Goal: Find specific page/section: Find specific page/section

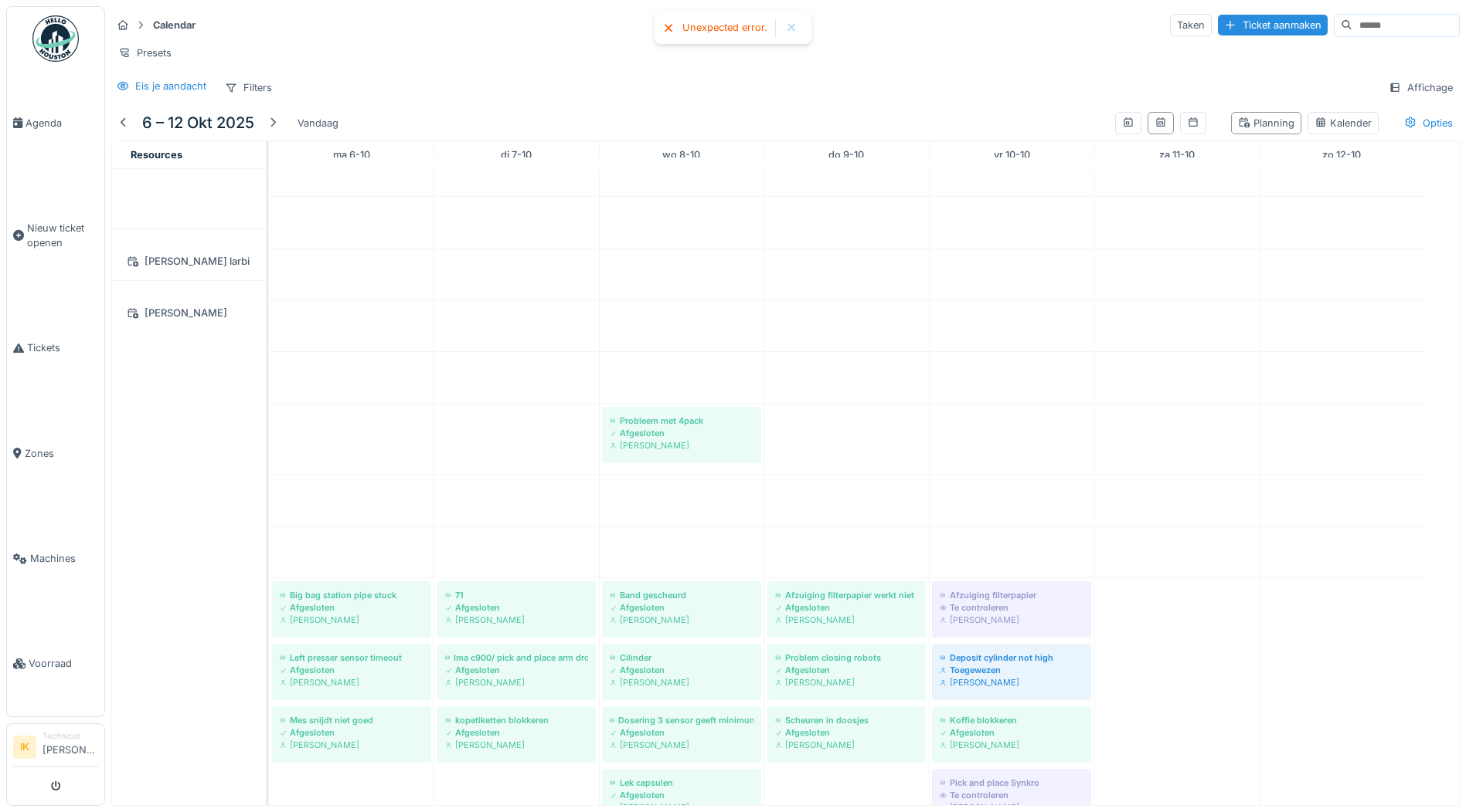
scroll to position [2203, 0]
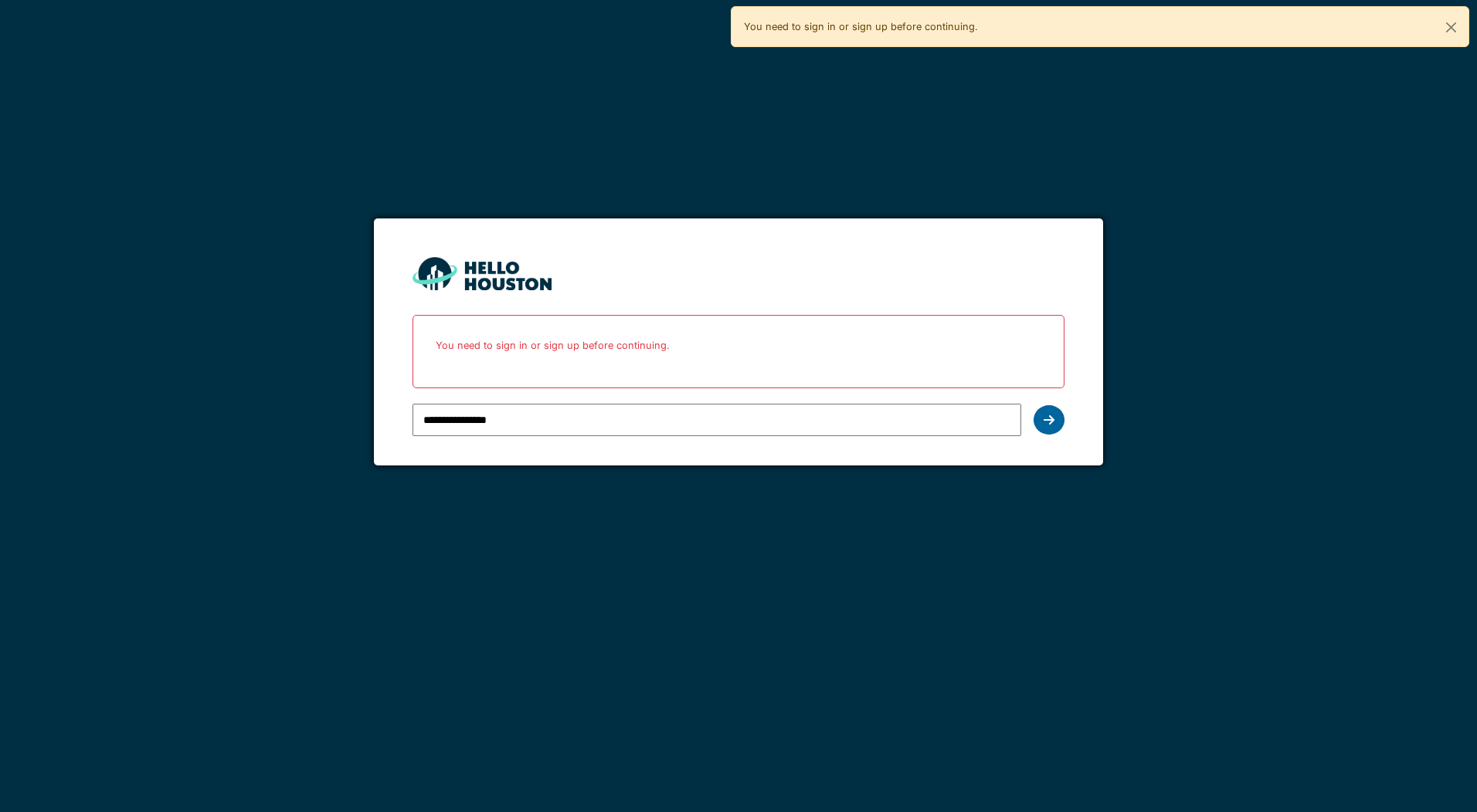
click at [1051, 419] on icon at bounding box center [1048, 420] width 11 height 12
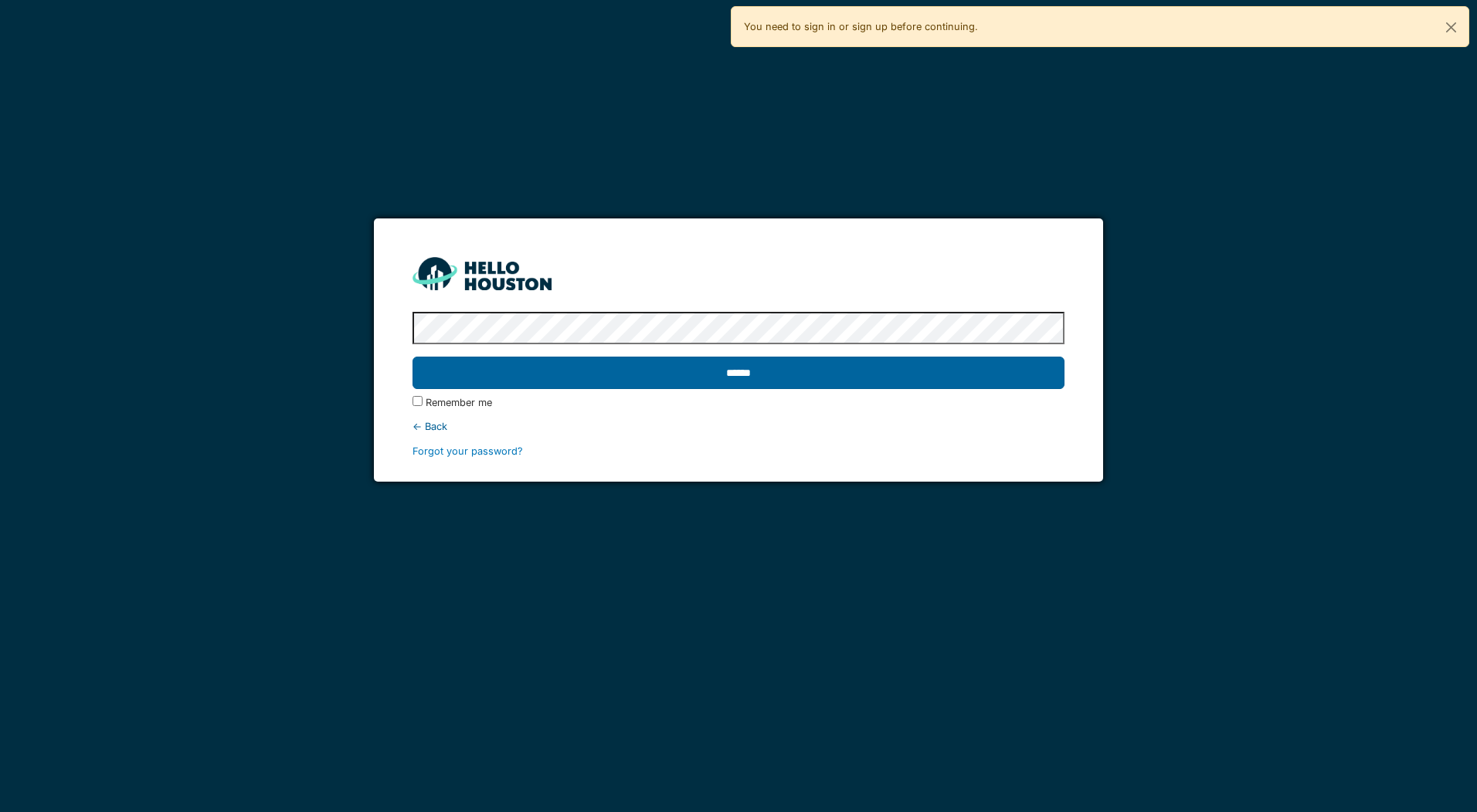
click at [791, 369] on input "******" at bounding box center [738, 373] width 651 height 33
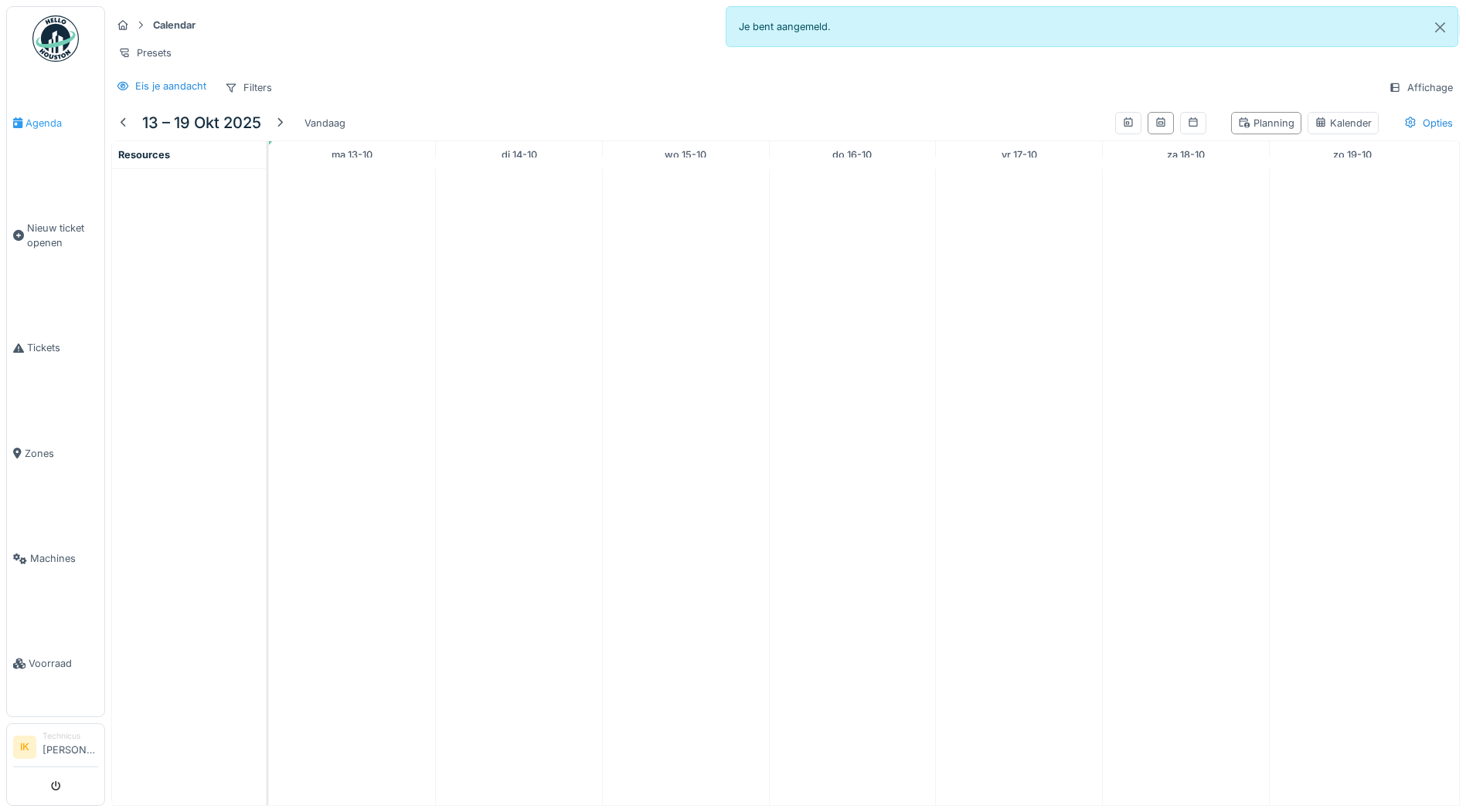
click at [48, 121] on span "Agenda" at bounding box center [62, 123] width 73 height 15
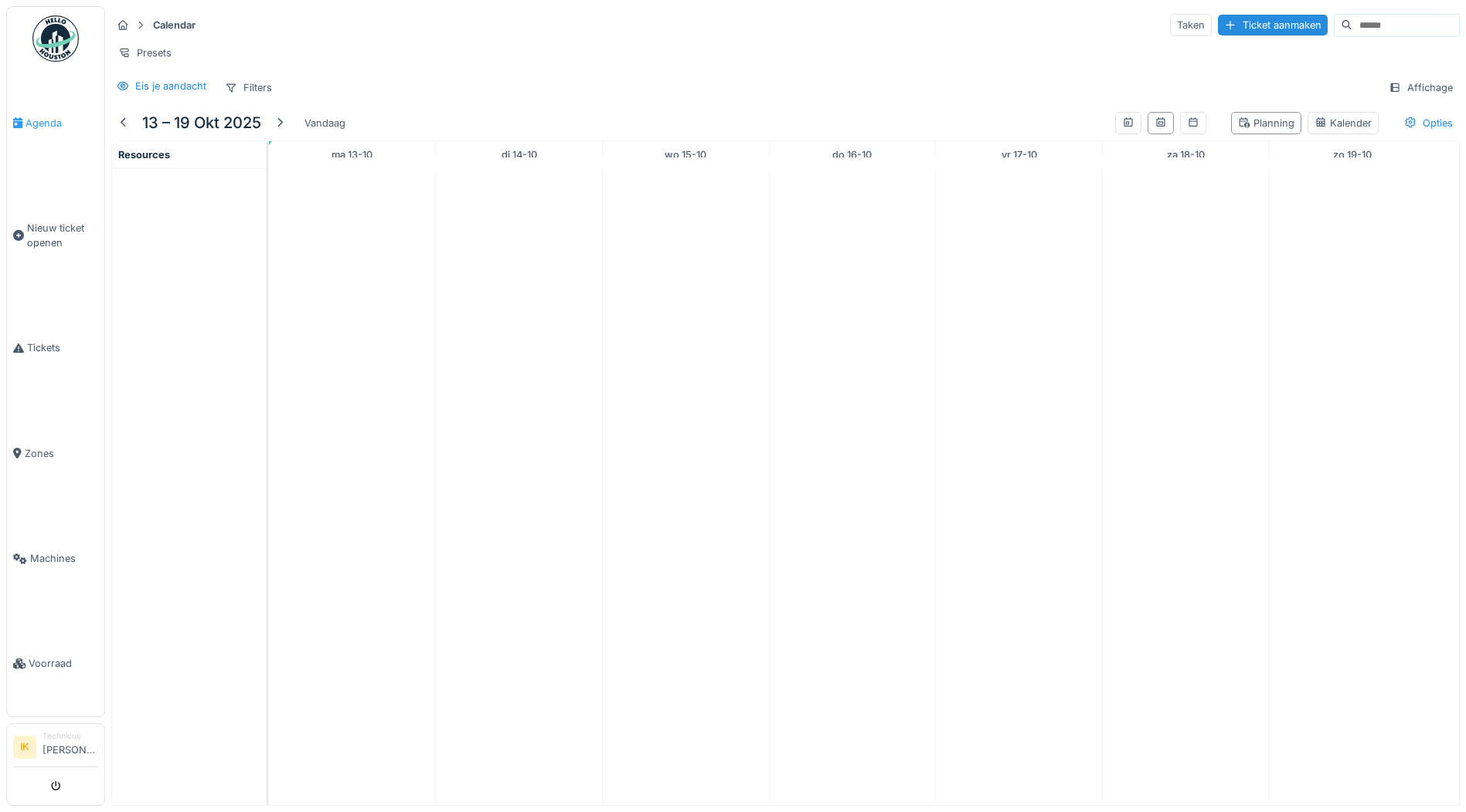
click at [57, 121] on span "Agenda" at bounding box center [62, 123] width 73 height 15
click at [55, 36] on img at bounding box center [56, 39] width 46 height 46
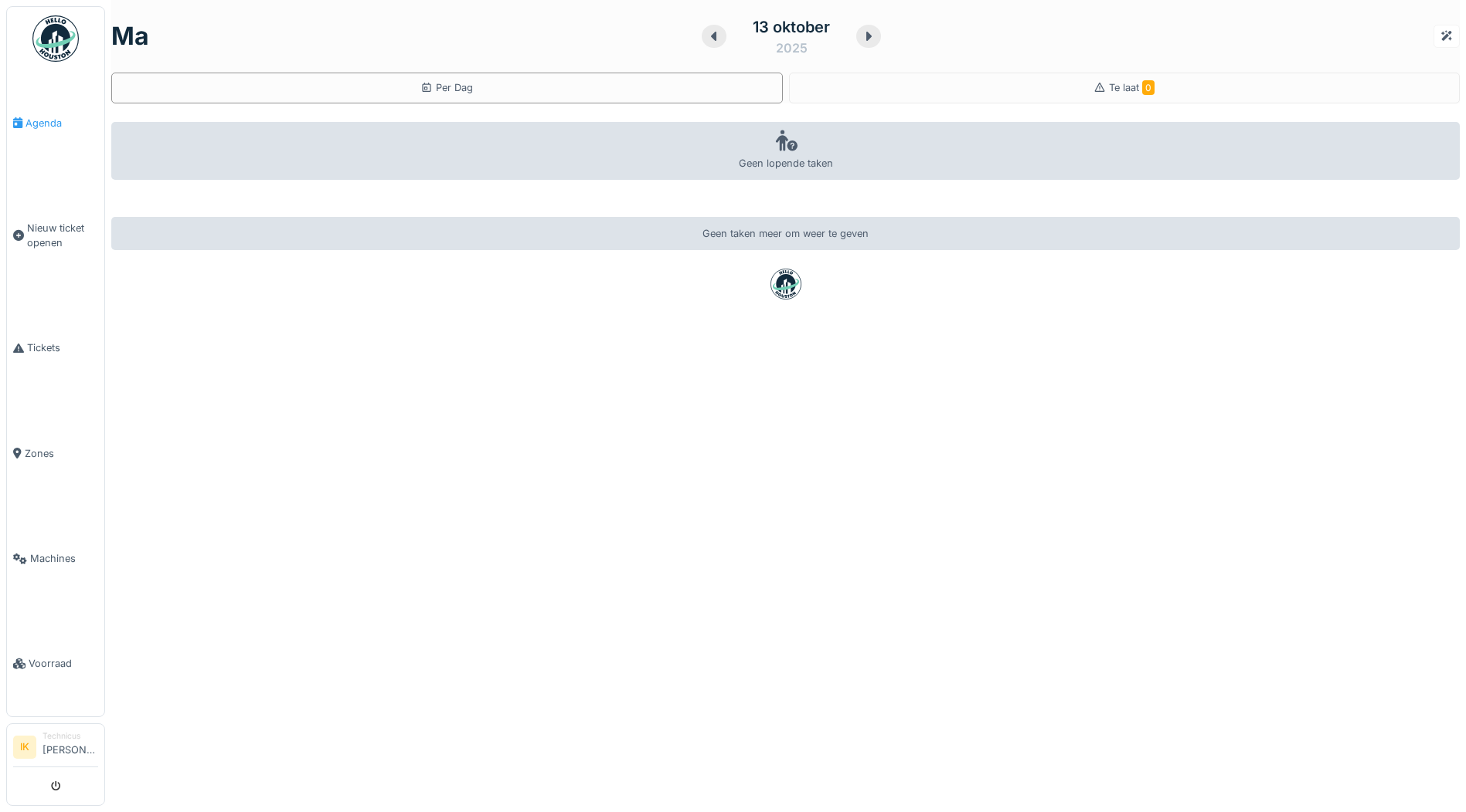
click at [45, 119] on span "Agenda" at bounding box center [62, 123] width 73 height 15
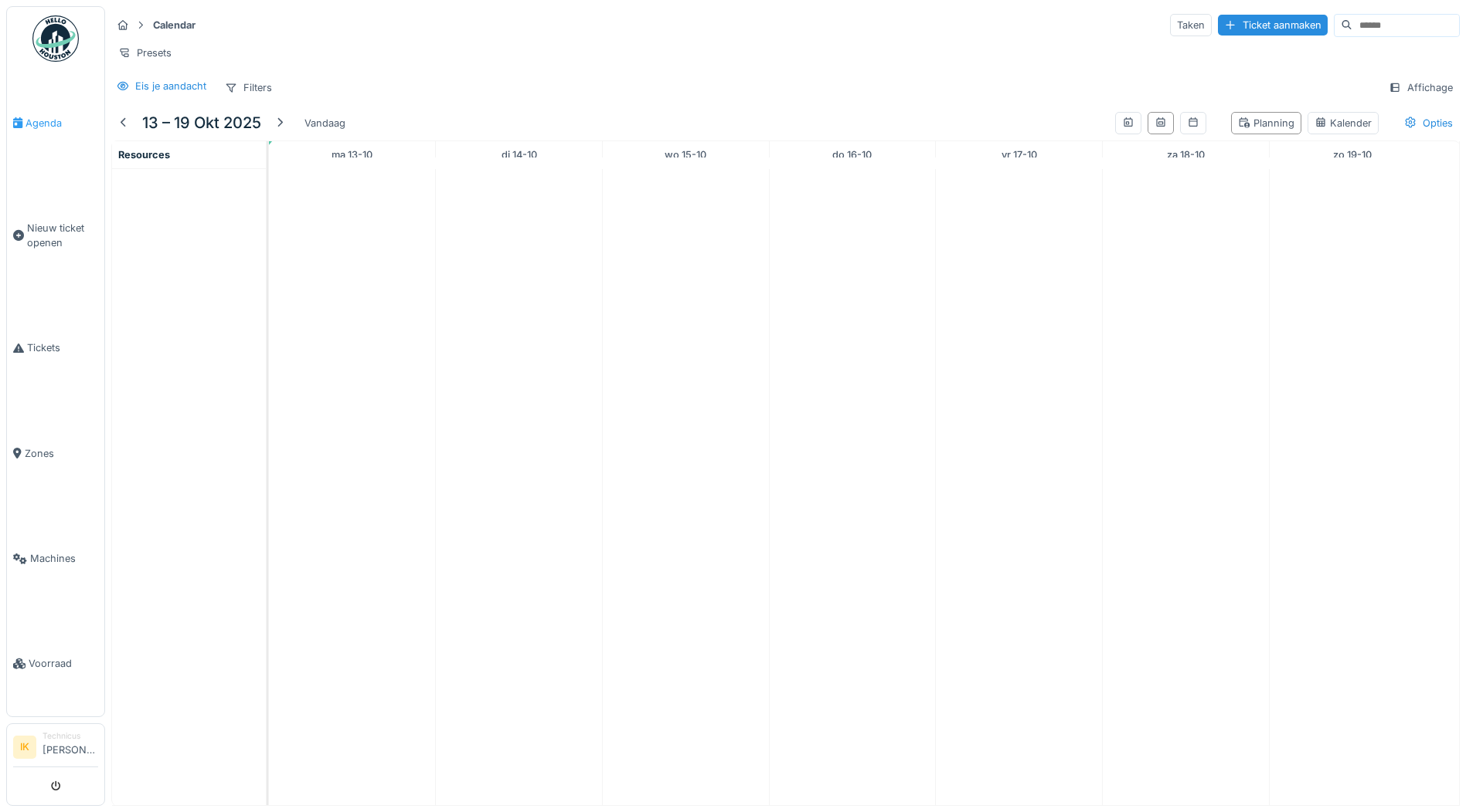
click at [50, 123] on span "Agenda" at bounding box center [62, 123] width 73 height 15
click at [34, 123] on span "Agenda" at bounding box center [62, 123] width 73 height 15
click at [43, 124] on span "Agenda" at bounding box center [62, 123] width 73 height 15
click at [41, 119] on span "Agenda" at bounding box center [62, 123] width 73 height 15
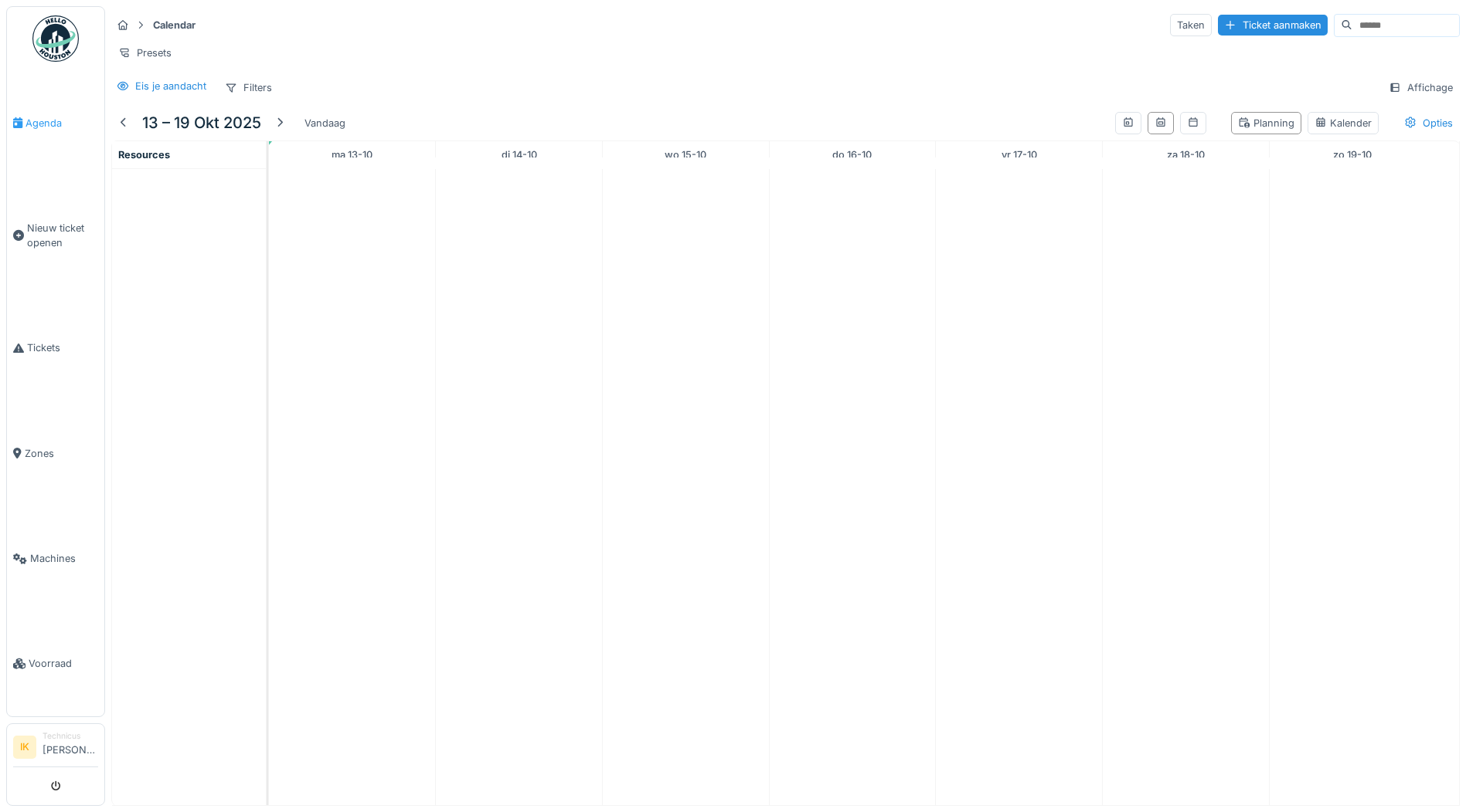
click at [49, 118] on span "Agenda" at bounding box center [62, 123] width 73 height 15
click at [39, 127] on span "Agenda" at bounding box center [62, 123] width 73 height 15
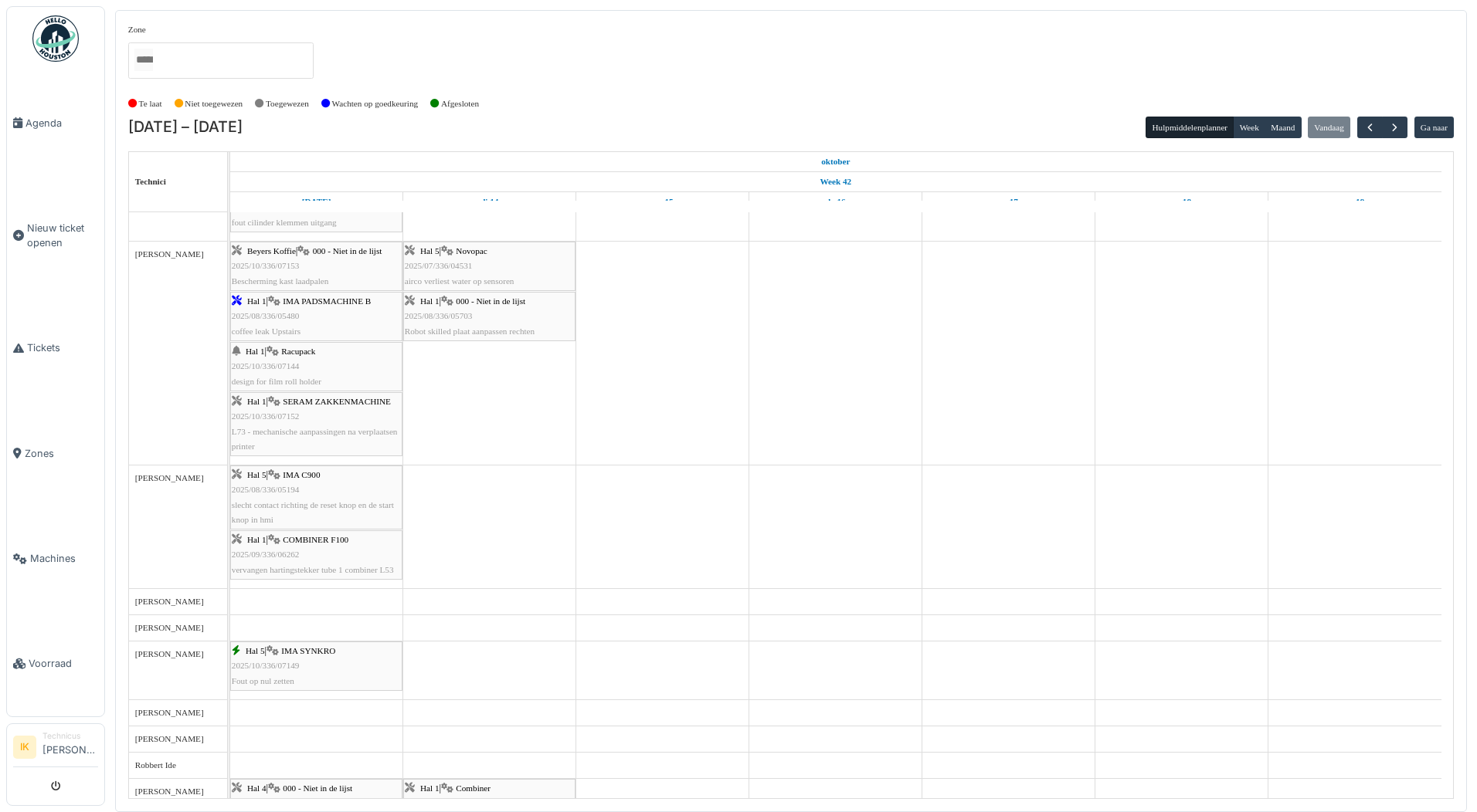
scroll to position [927, 0]
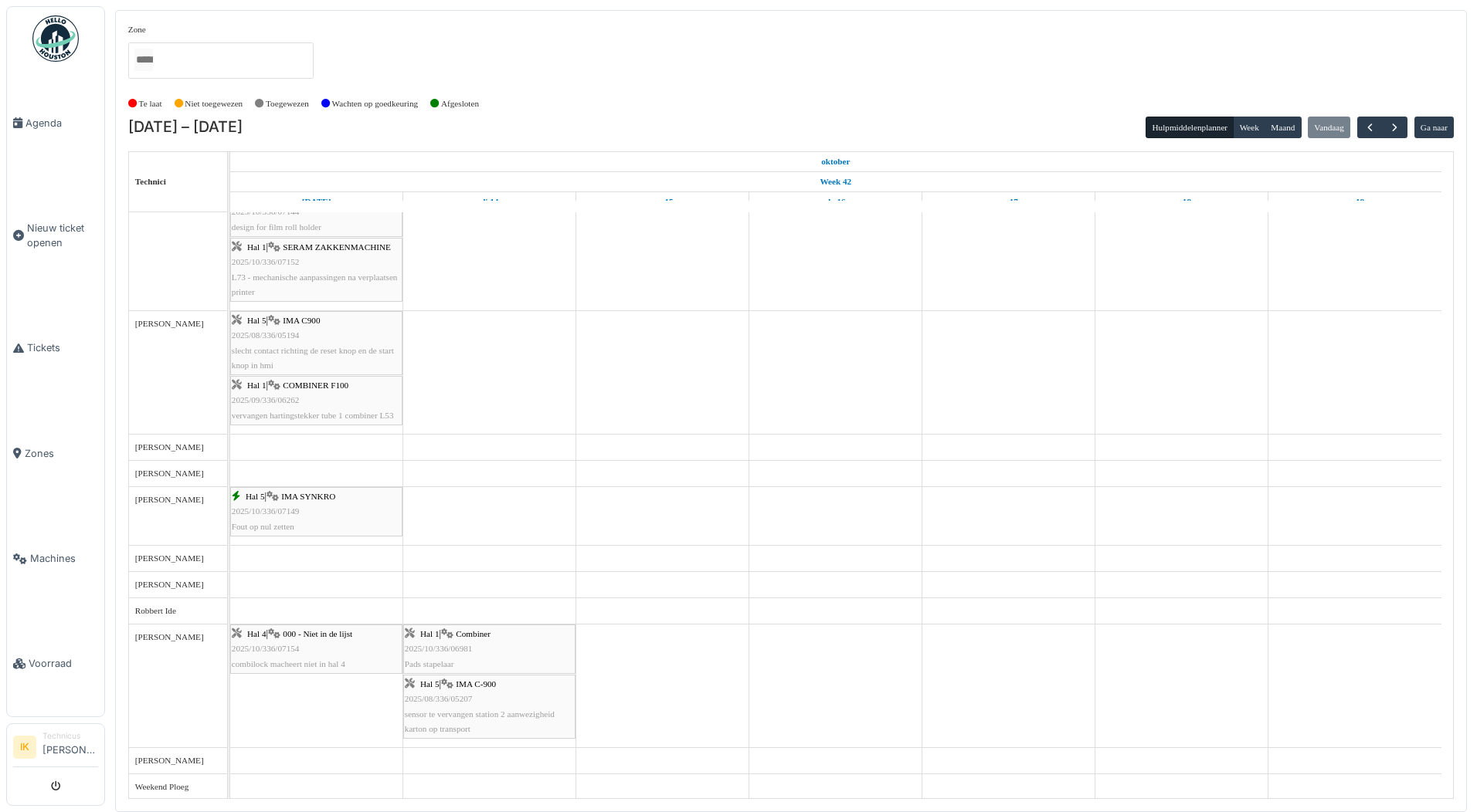
click at [305, 506] on div "Hal 5 | IMA SYNKRO 2025/10/336/07149 Fout op nul zetten" at bounding box center [316, 512] width 169 height 45
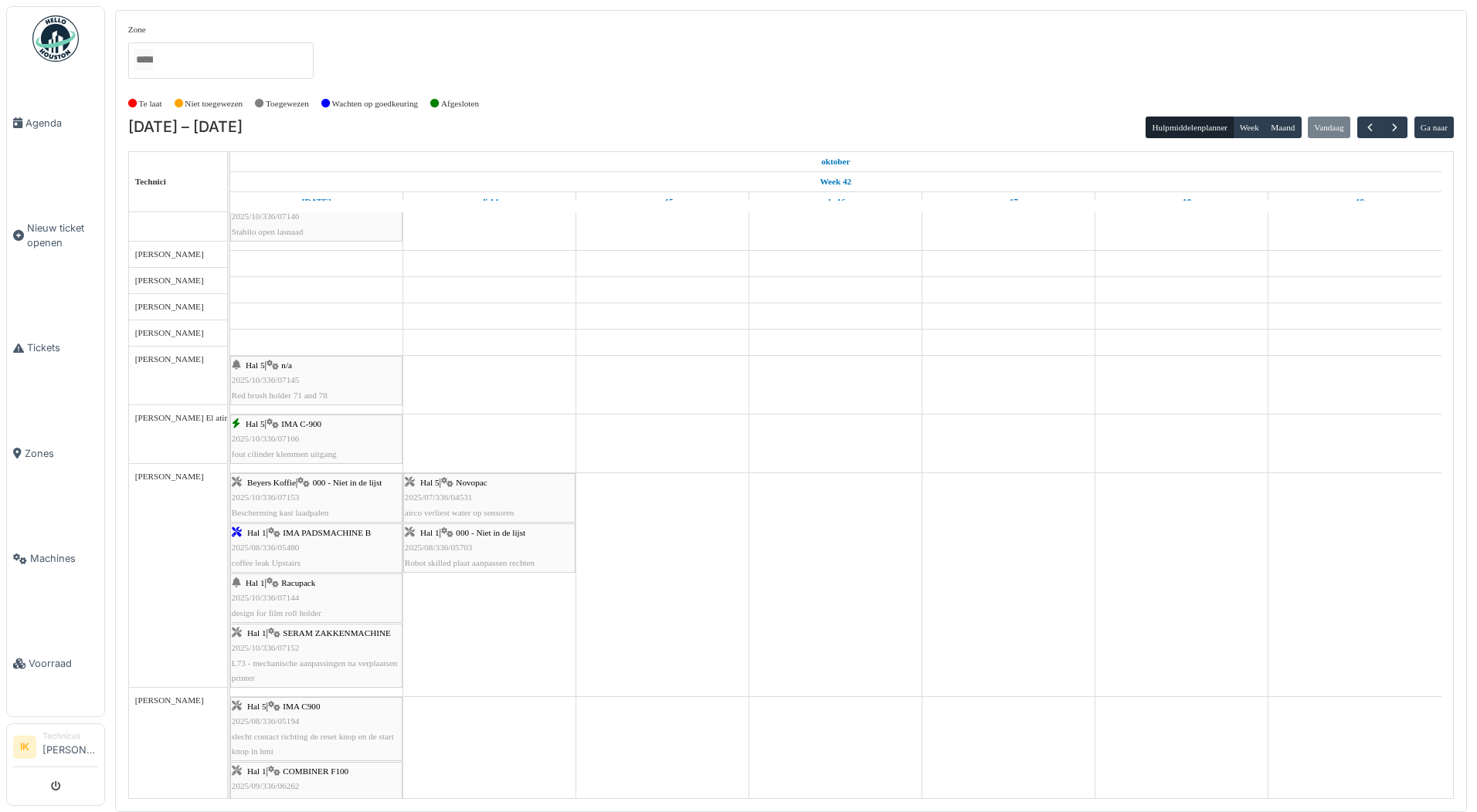
scroll to position [618, 0]
click at [277, 440] on span "2025/10/336/07166" at bounding box center [265, 439] width 68 height 9
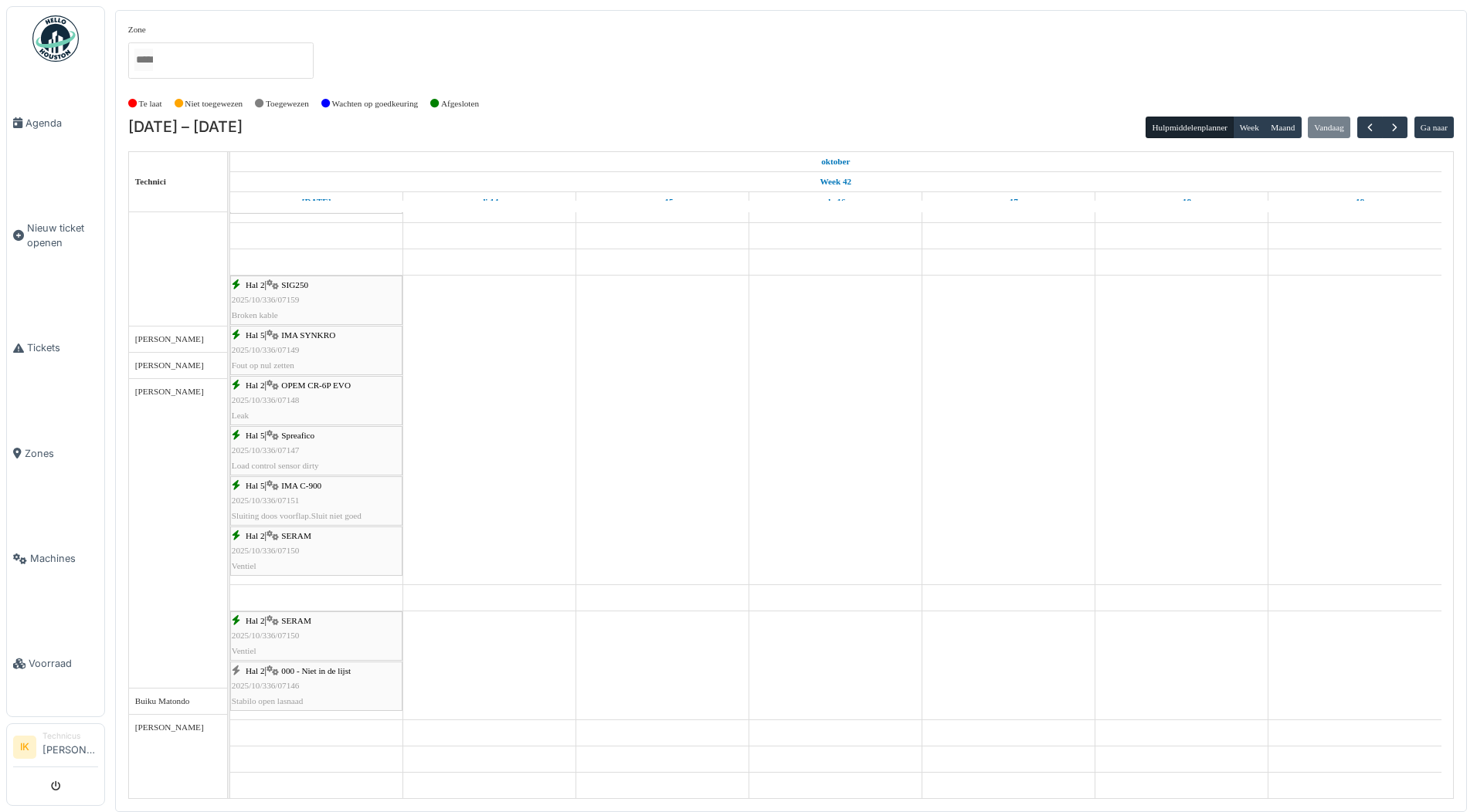
scroll to position [155, 0]
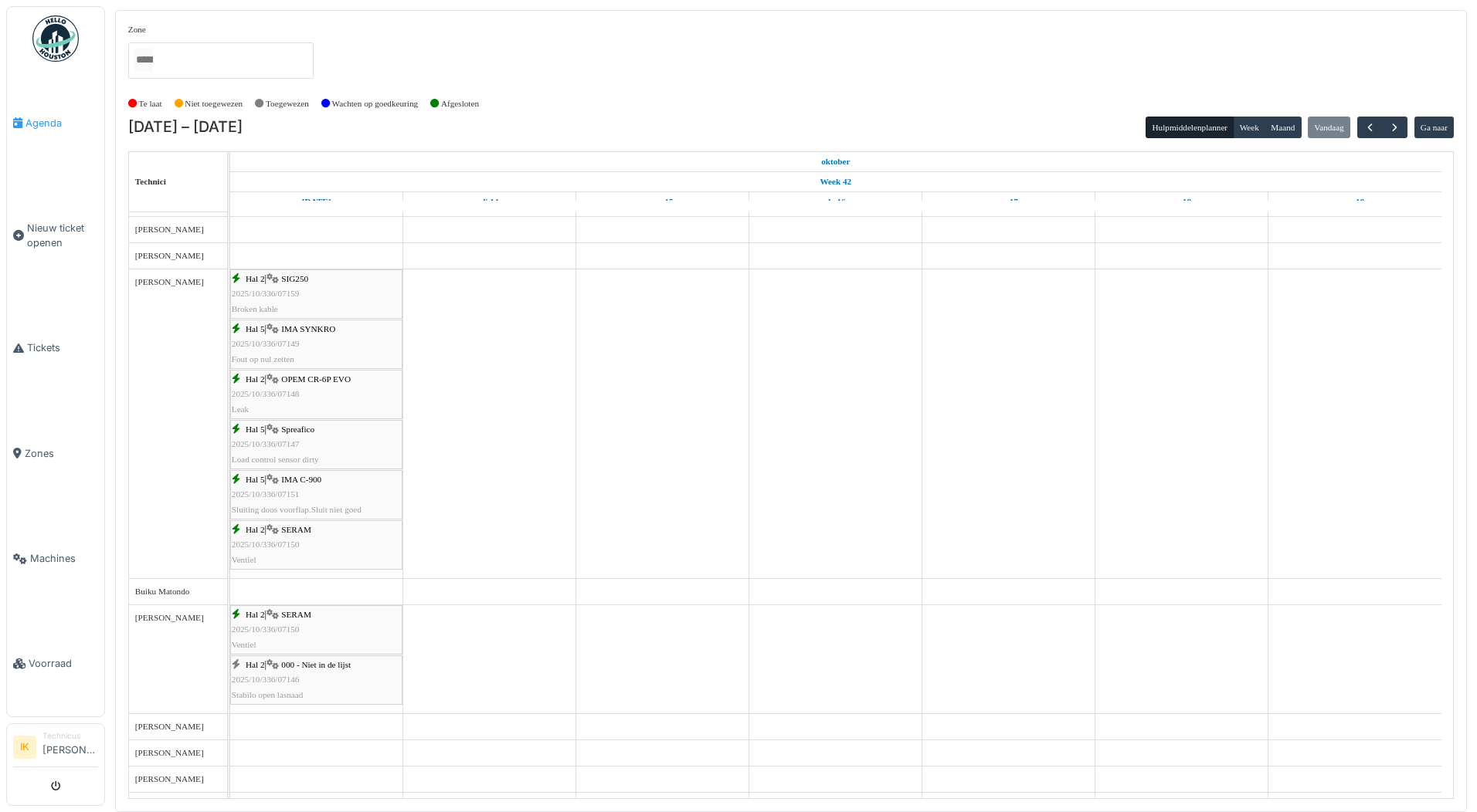
click at [35, 124] on span "Agenda" at bounding box center [62, 123] width 73 height 15
